Goal: Navigation & Orientation: Find specific page/section

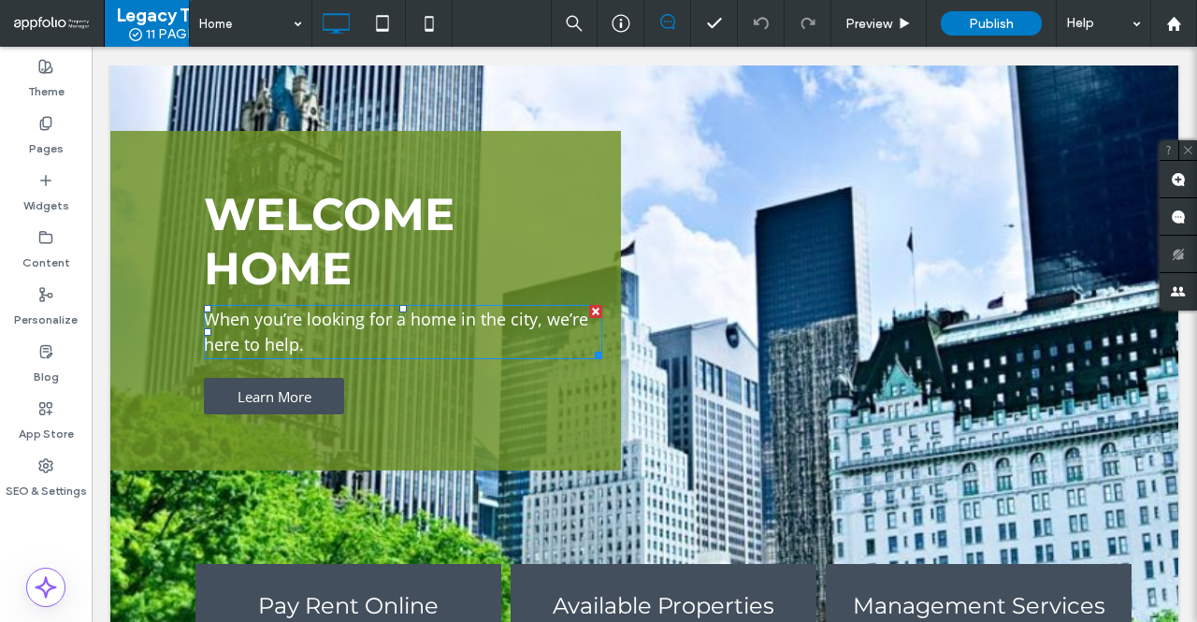
scroll to position [374, 0]
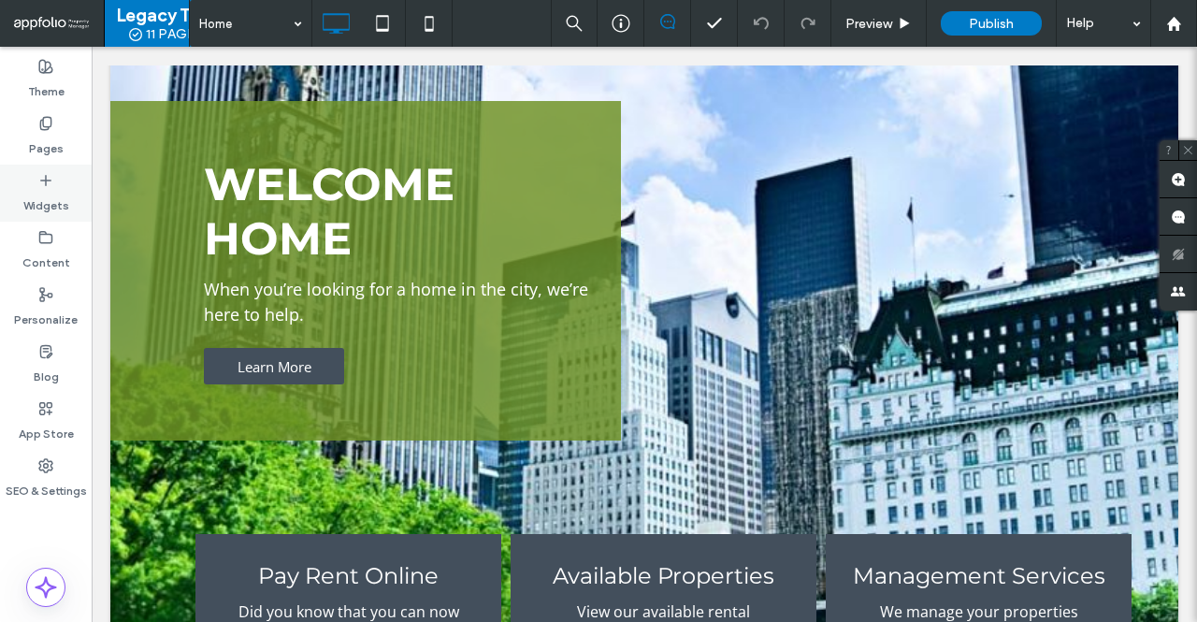
click at [36, 183] on div "Widgets" at bounding box center [46, 193] width 92 height 57
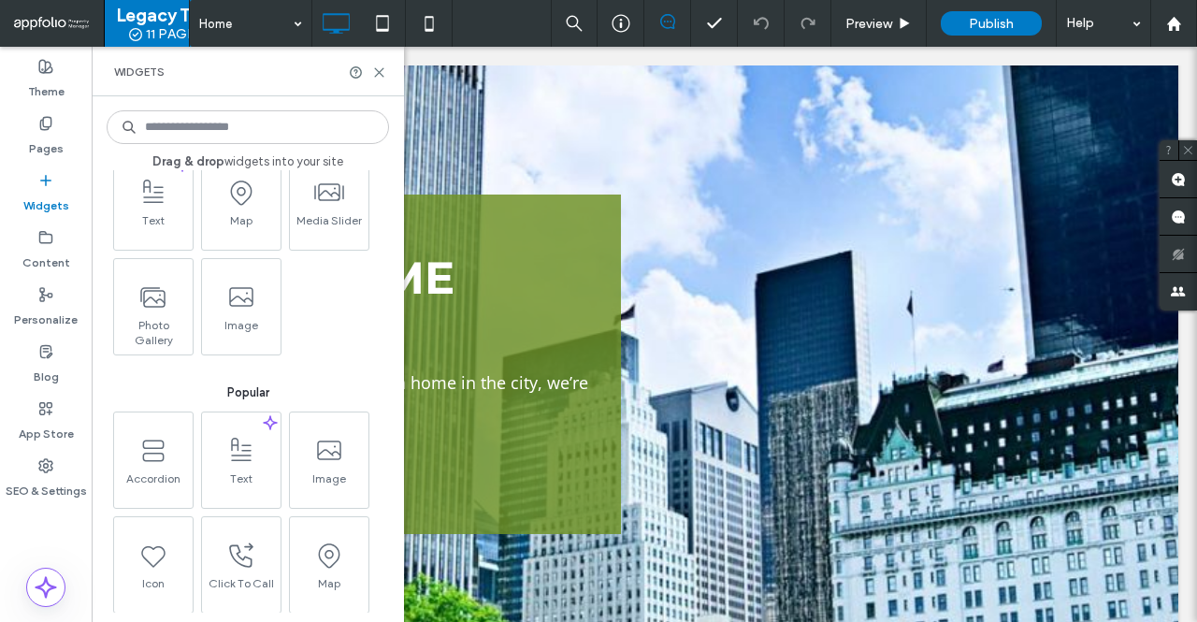
scroll to position [93, 0]
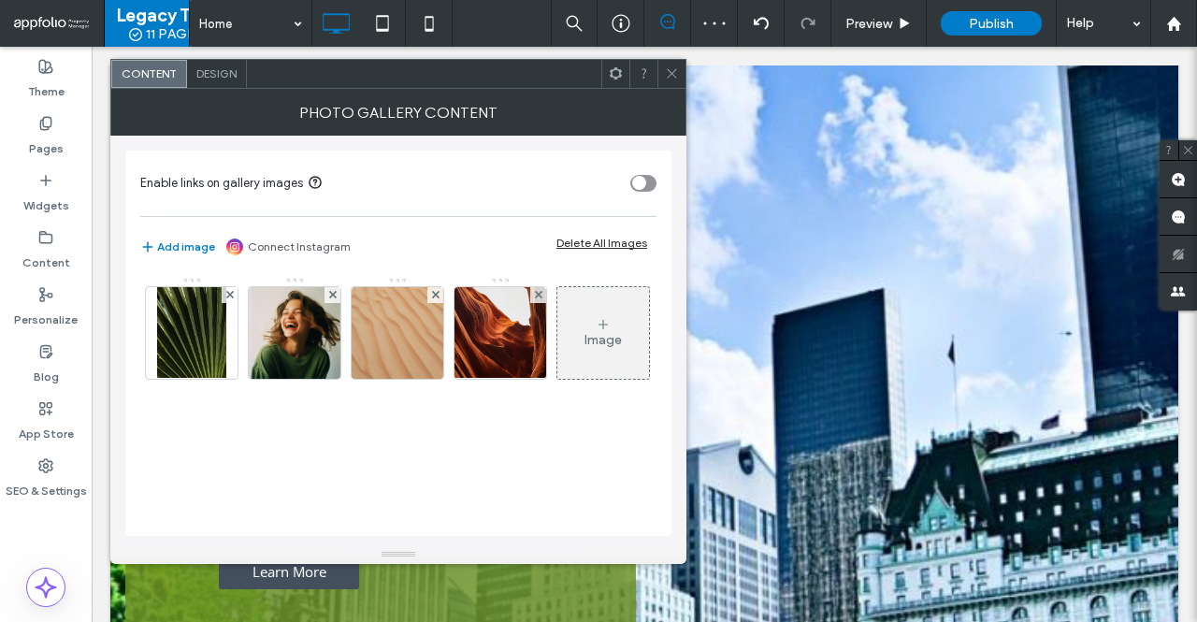
click at [673, 78] on icon at bounding box center [672, 73] width 14 height 14
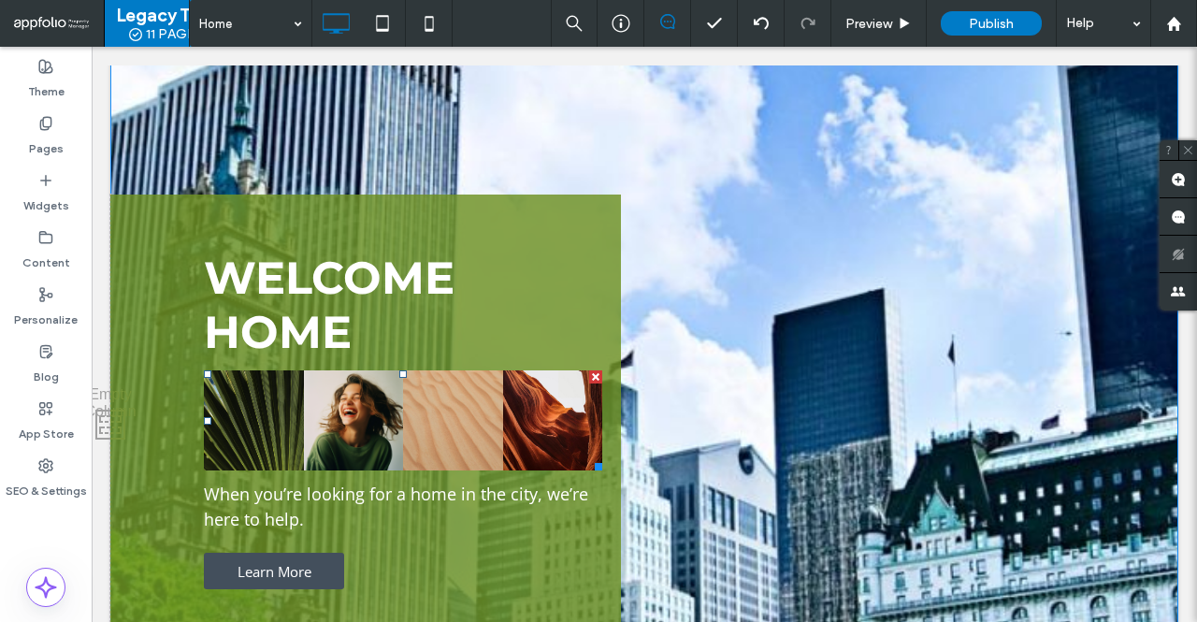
click at [589, 370] on div at bounding box center [595, 376] width 13 height 13
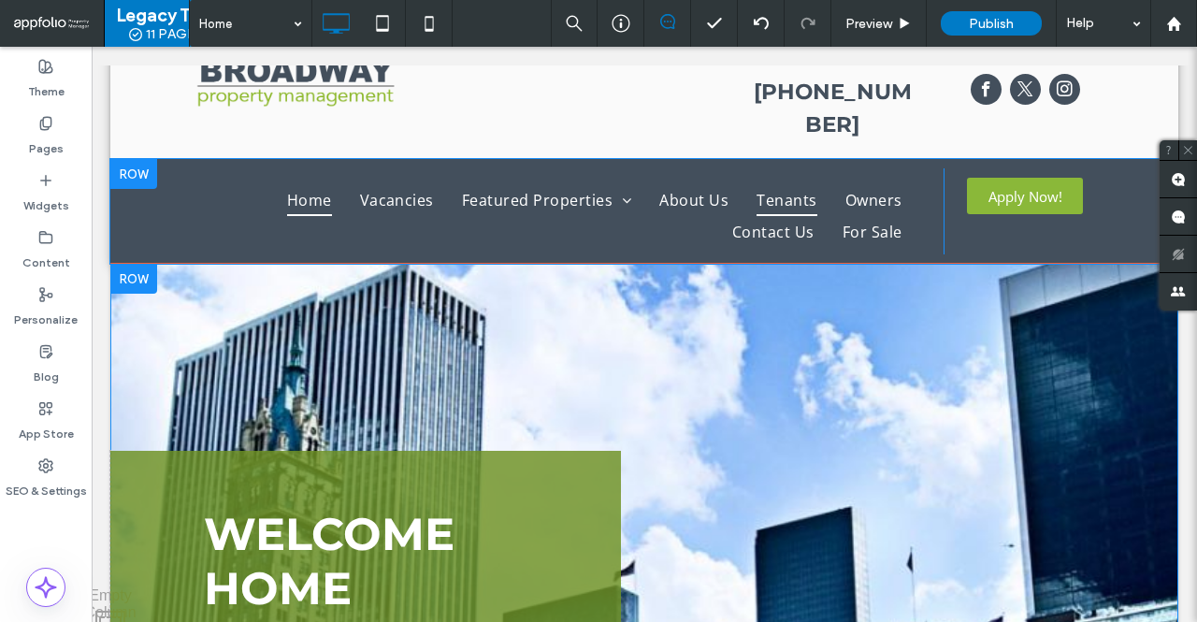
scroll to position [0, 0]
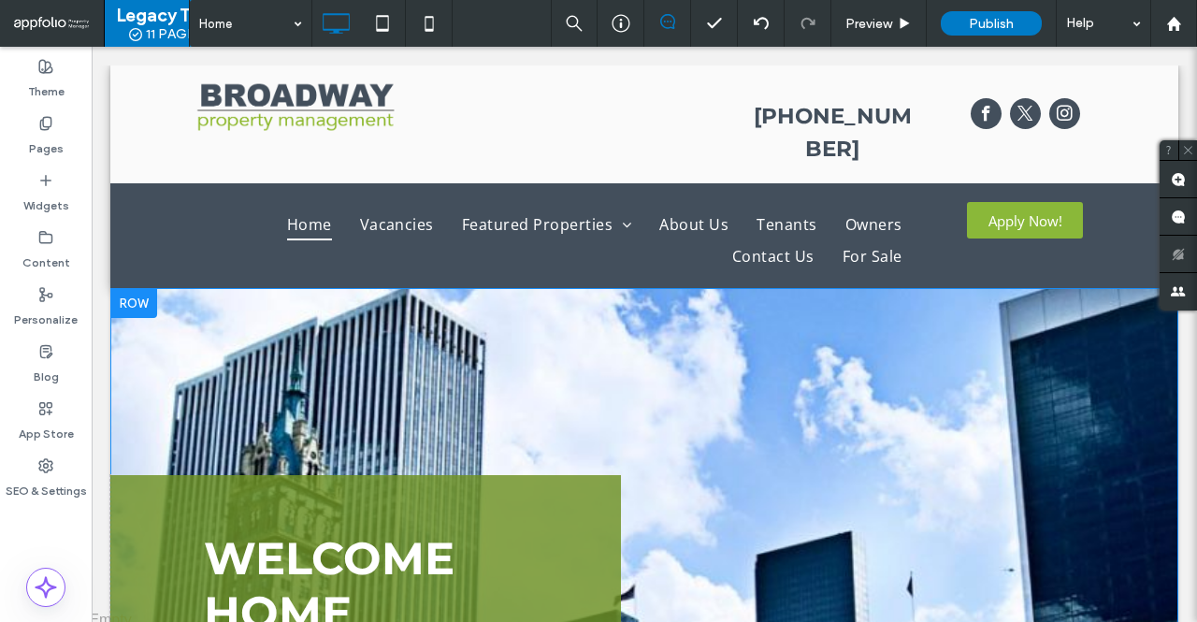
click at [46, 25] on span at bounding box center [51, 23] width 75 height 37
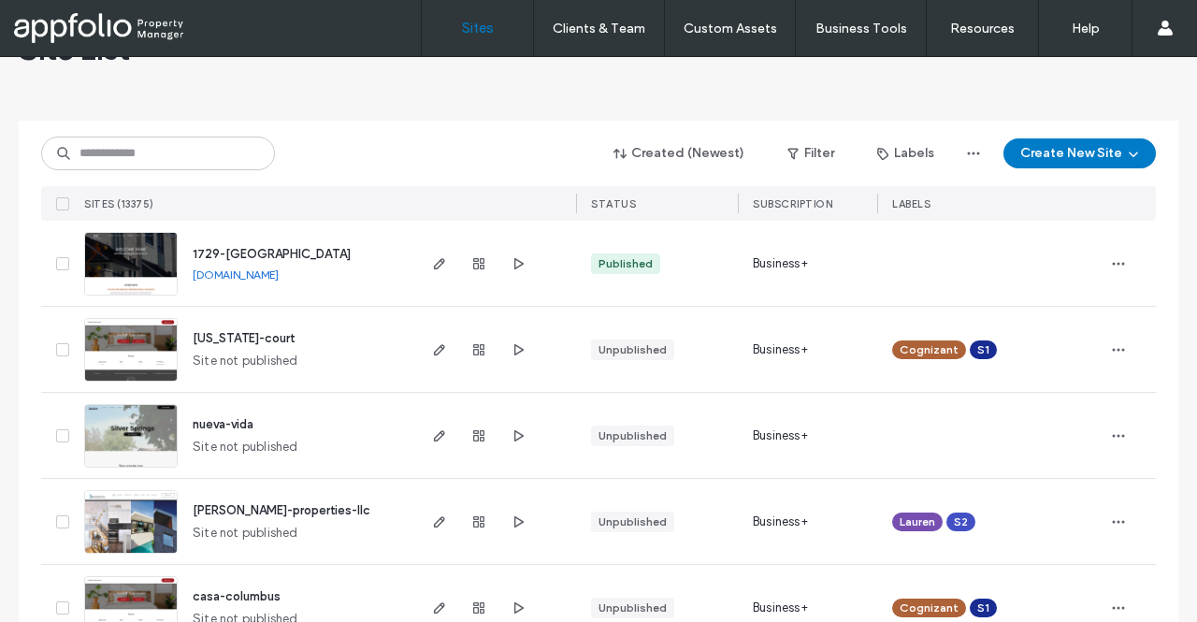
scroll to position [93, 0]
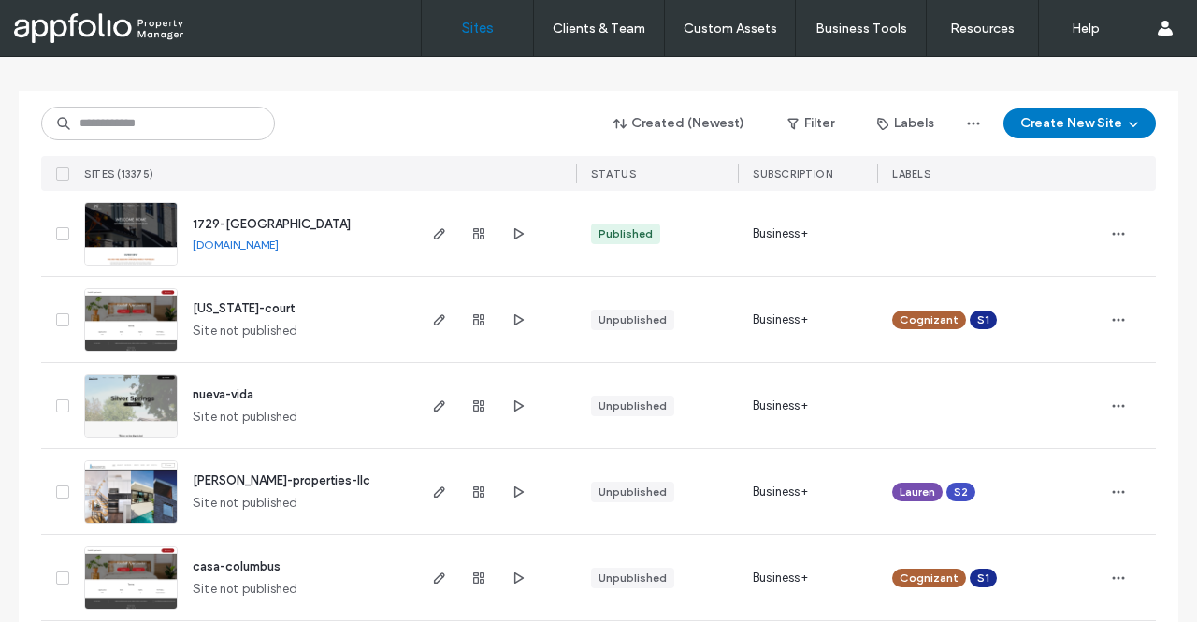
click at [233, 303] on span "[US_STATE]-court" at bounding box center [244, 308] width 102 height 14
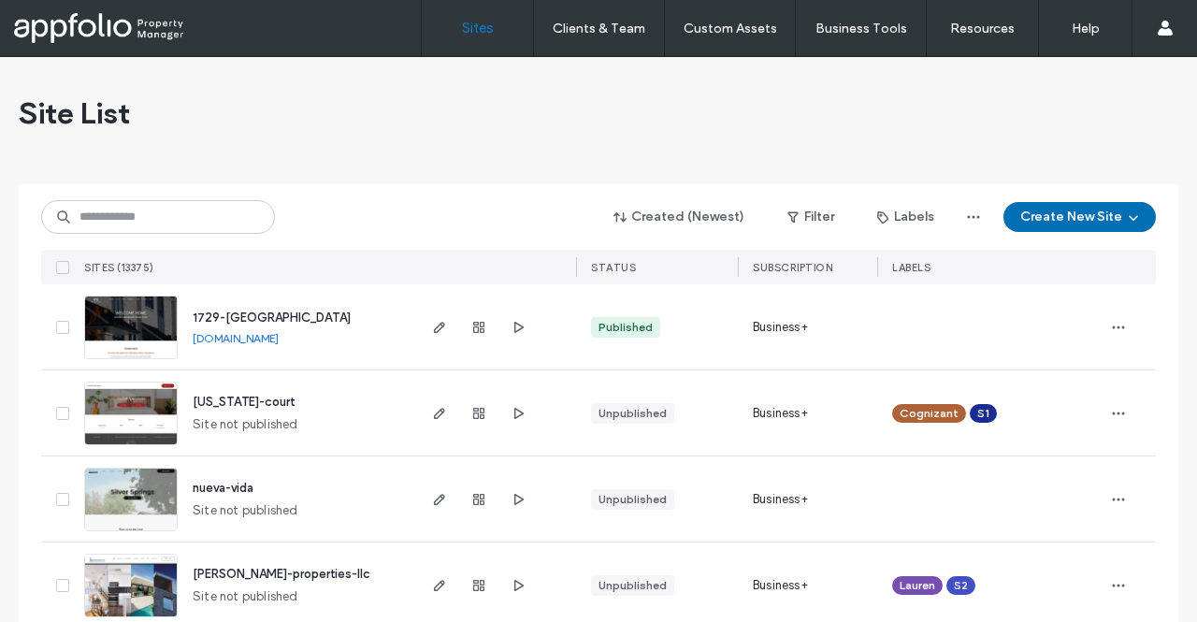
click at [1127, 217] on icon "button" at bounding box center [1133, 216] width 15 height 15
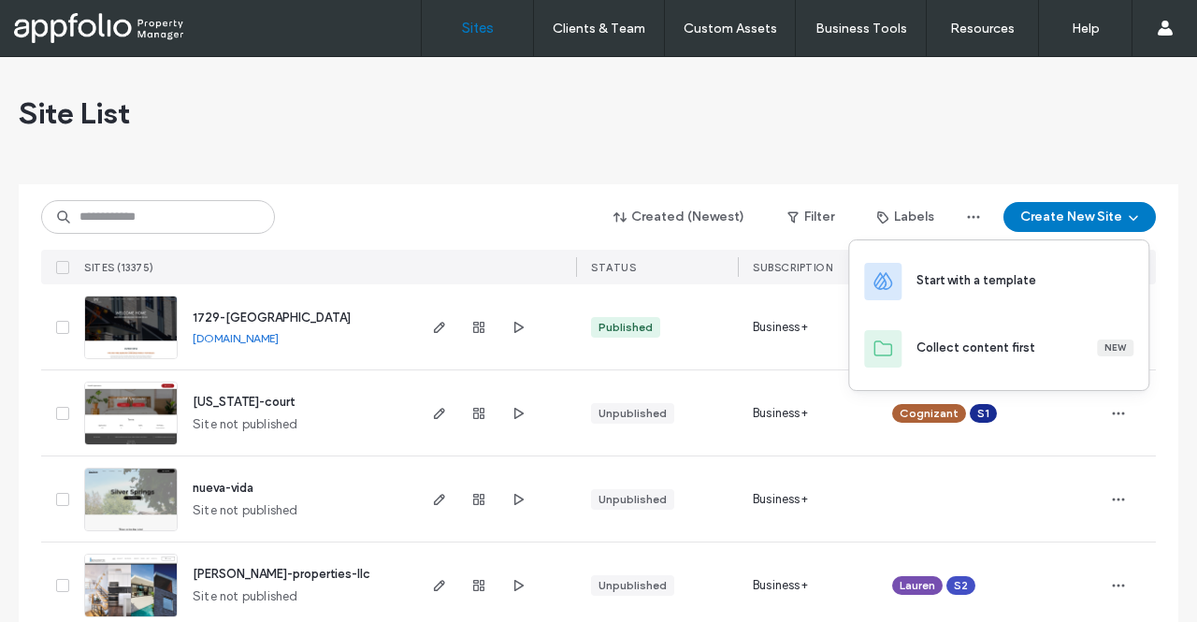
click at [1098, 141] on div "Site List" at bounding box center [598, 113] width 1159 height 112
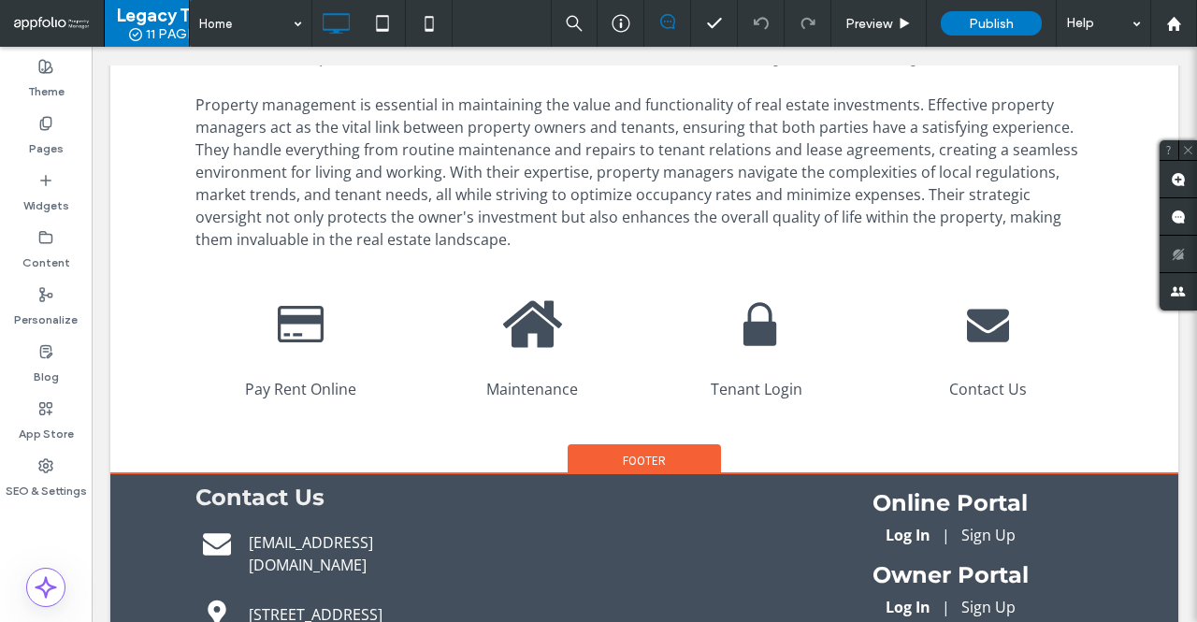
scroll to position [1379, 0]
